Goal: Information Seeking & Learning: Learn about a topic

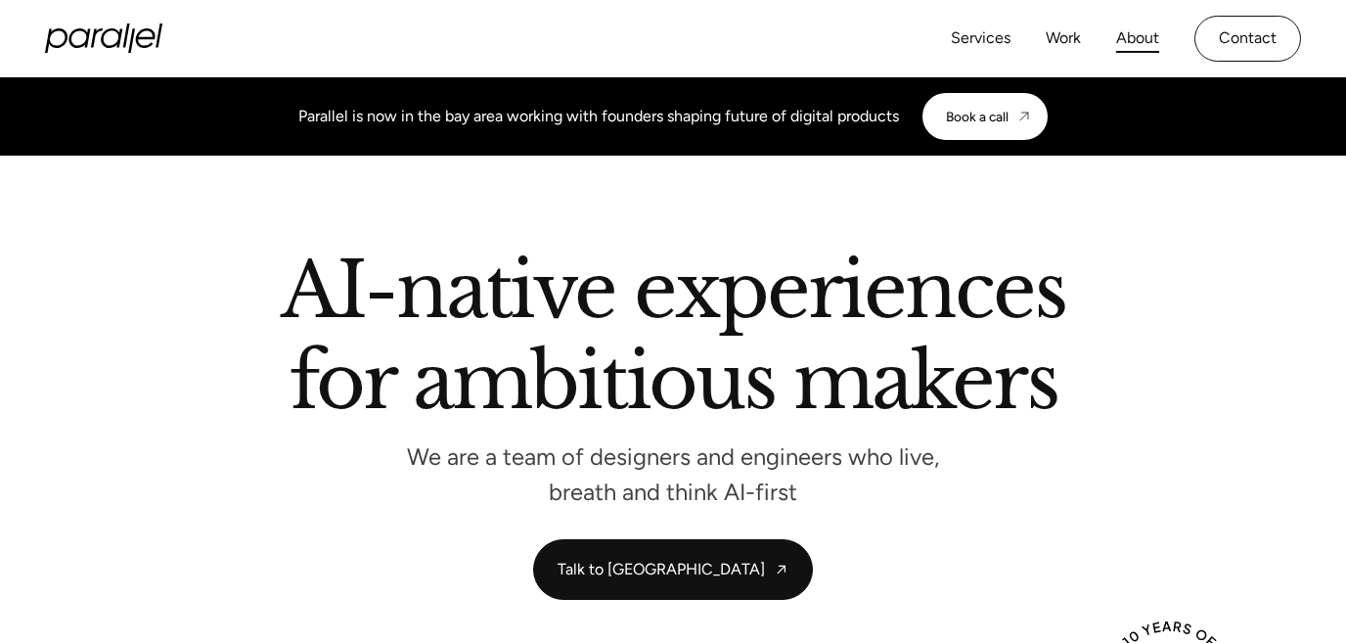
click at [1139, 48] on link "About" at bounding box center [1137, 38] width 43 height 28
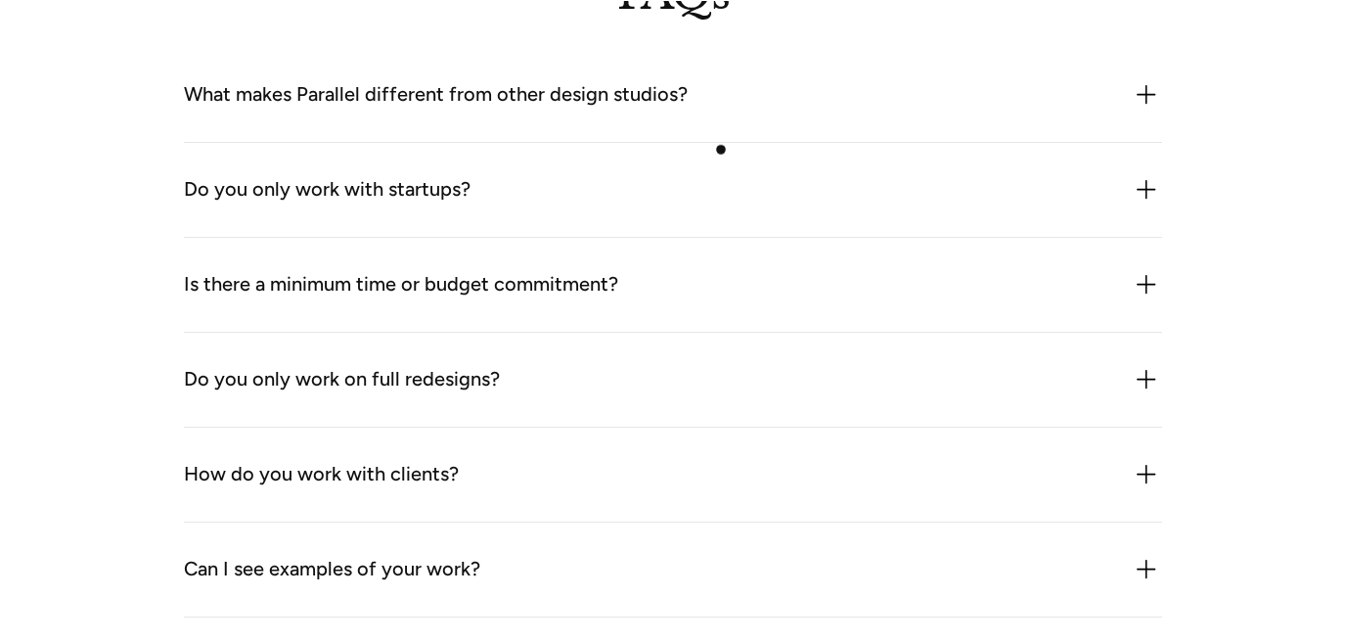
scroll to position [5246, 0]
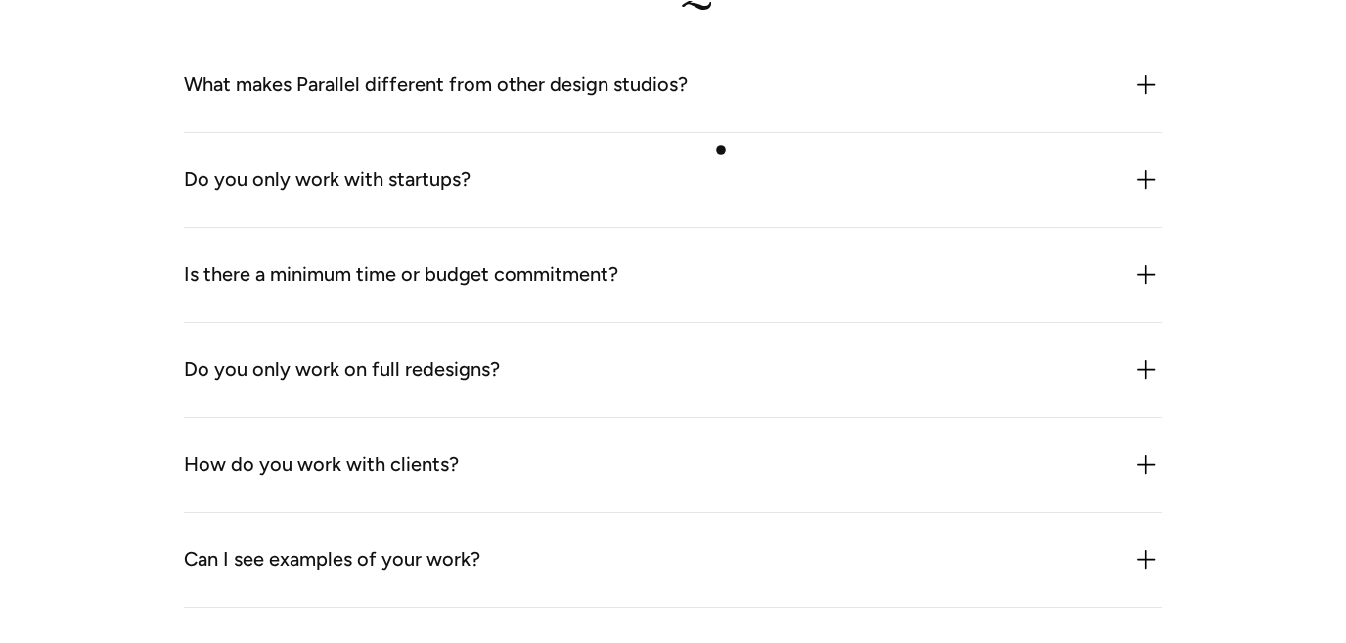
click at [721, 150] on div "Do you only work with startups? Not at all. While we often work with early-stag…" at bounding box center [673, 180] width 978 height 95
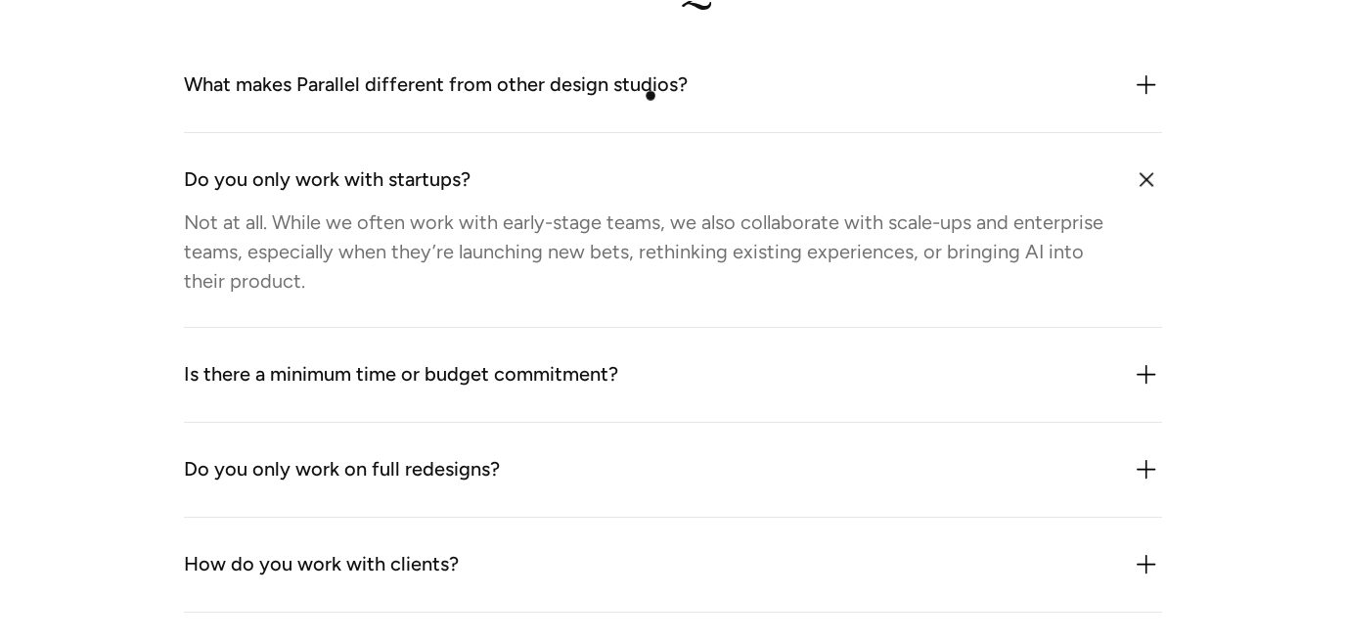
click at [650, 95] on div "What makes Parallel different from other design studios?" at bounding box center [436, 84] width 504 height 31
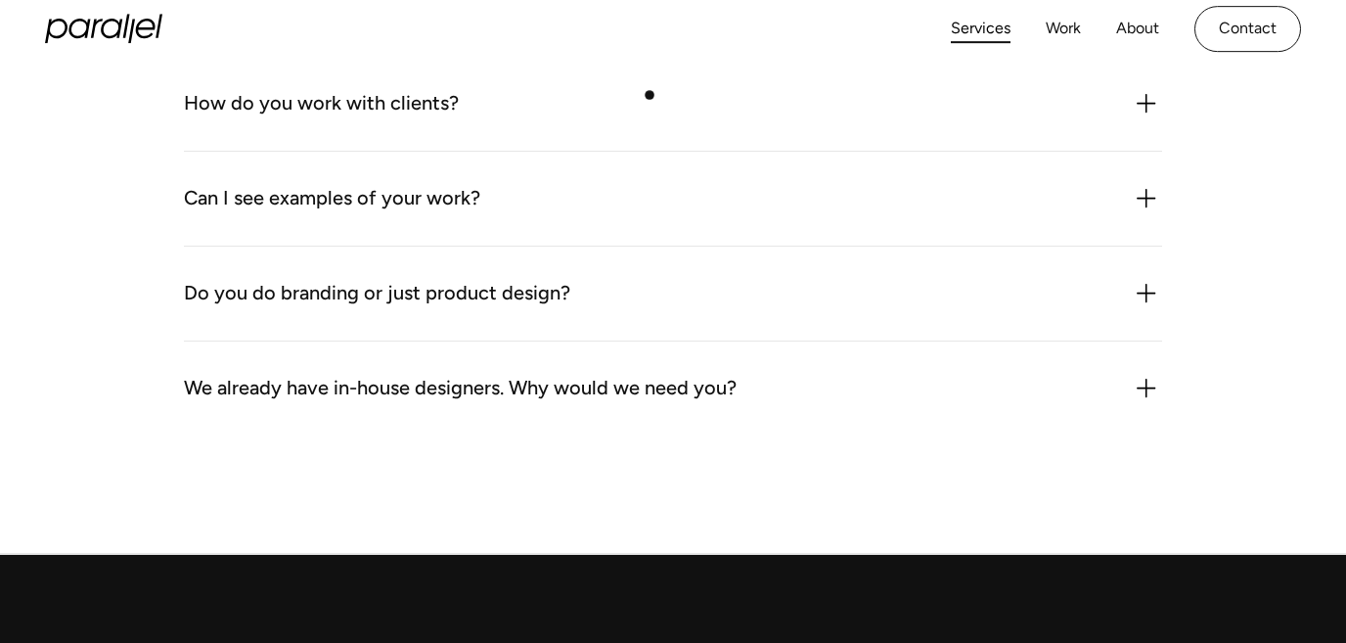
click at [650, 95] on div "How do you work with clients?" at bounding box center [673, 103] width 978 height 31
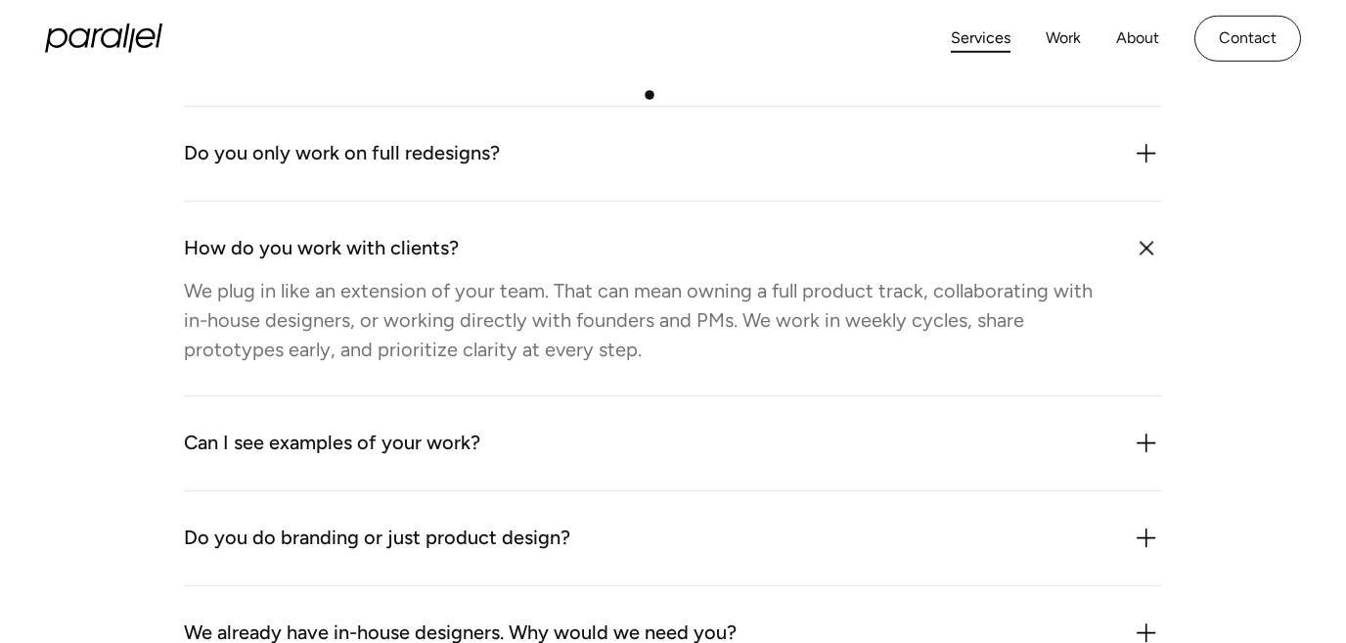
scroll to position [5649, 0]
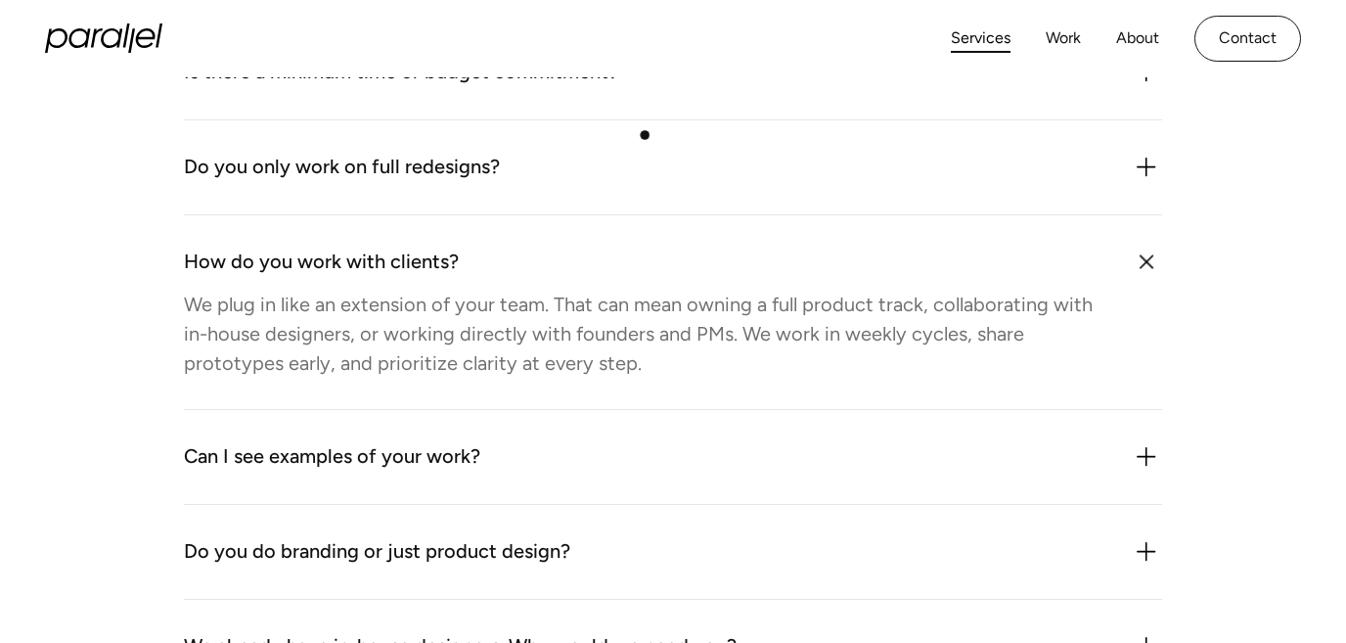
click at [645, 136] on div "Do you only work on full redesigns? No. We often work on specific flows, featur…" at bounding box center [673, 167] width 978 height 95
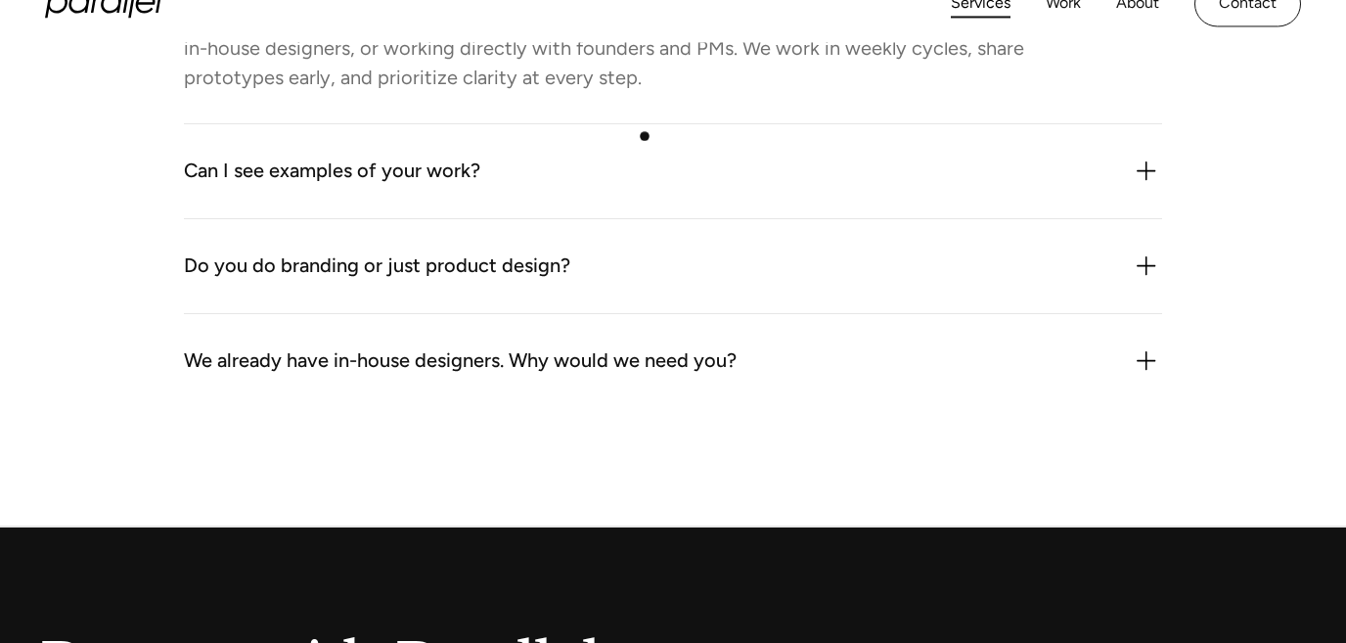
scroll to position [6006, 0]
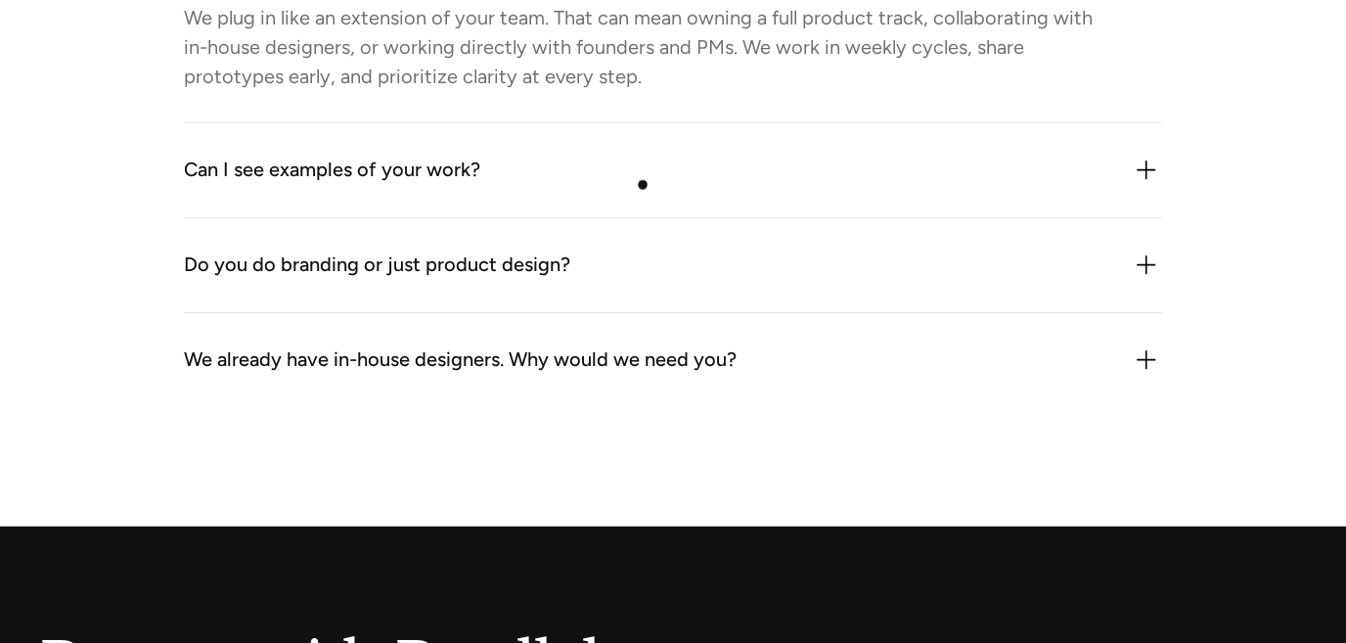
click at [643, 185] on div "Can I see examples of your work?" at bounding box center [673, 170] width 978 height 31
